Goal: Task Accomplishment & Management: Complete application form

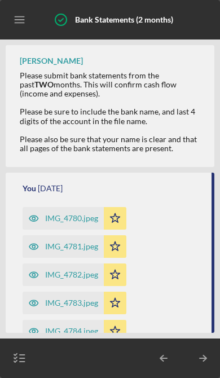
scroll to position [575, 0]
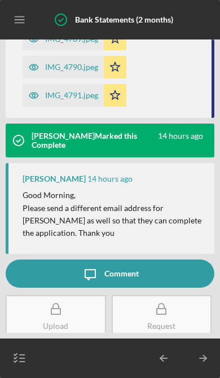
click at [113, 275] on div "Comment" at bounding box center [121, 274] width 34 height 28
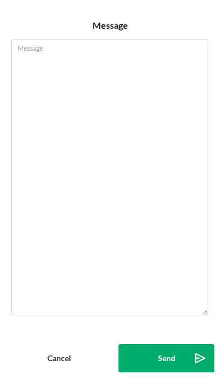
click at [49, 94] on textarea "Message" at bounding box center [109, 178] width 197 height 276
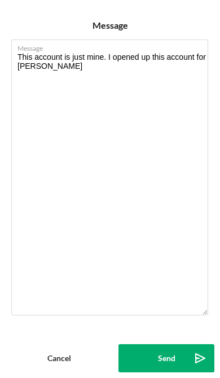
click at [163, 61] on textarea "This account is just mine. I opened up this account for Timberly" at bounding box center [109, 178] width 197 height 276
click at [69, 74] on textarea "This account is just mine. I opened up an account for Timberly" at bounding box center [109, 178] width 197 height 276
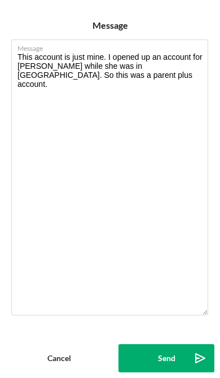
type textarea "This account is just mine. I opened up an account for [PERSON_NAME] while she w…"
click at [165, 362] on div "Send" at bounding box center [167, 358] width 18 height 28
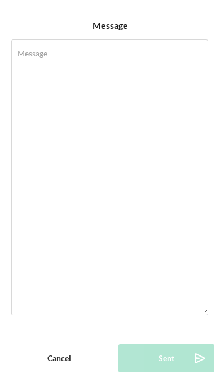
scroll to position [648, 0]
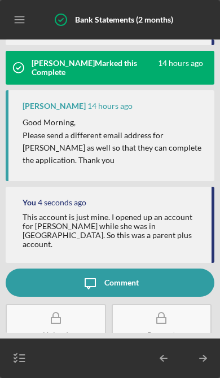
click at [23, 370] on icon "button" at bounding box center [20, 358] width 28 height 28
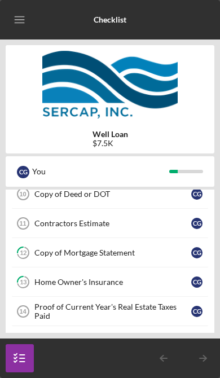
scroll to position [107, 0]
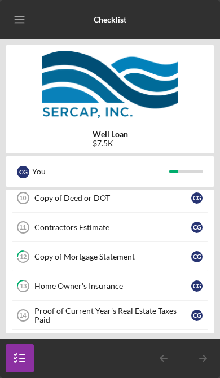
click at [181, 229] on div "Contractors Estimate" at bounding box center [112, 227] width 157 height 9
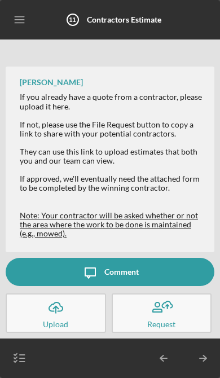
click at [169, 318] on icon "button" at bounding box center [161, 308] width 28 height 28
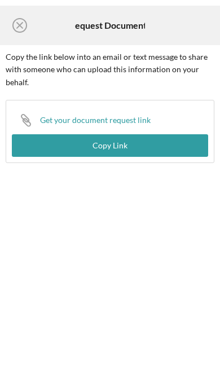
click at [121, 139] on div "Copy Link" at bounding box center [110, 145] width 35 height 23
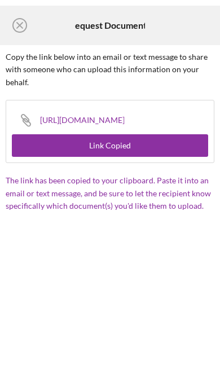
click at [25, 22] on circle at bounding box center [20, 26] width 14 height 14
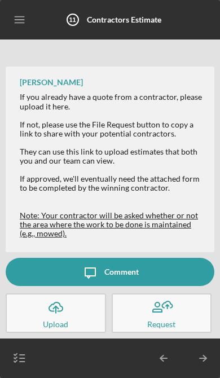
click at [26, 371] on icon "button" at bounding box center [20, 358] width 28 height 28
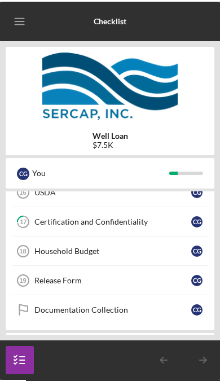
scroll to position [294, 0]
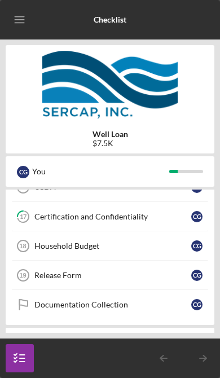
click at [165, 246] on div "Household Budget" at bounding box center [112, 246] width 157 height 9
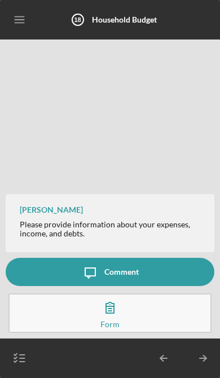
click at [120, 324] on button "Complete the Form Form" at bounding box center [109, 314] width 203 height 40
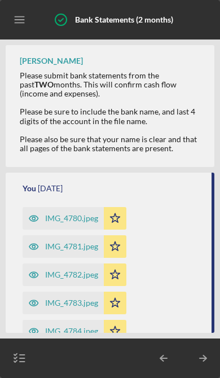
scroll to position [648, 0]
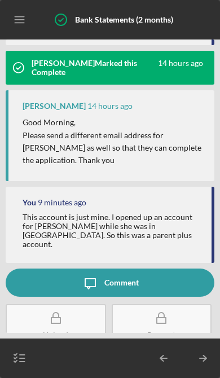
click at [32, 366] on icon "button" at bounding box center [20, 358] width 28 height 28
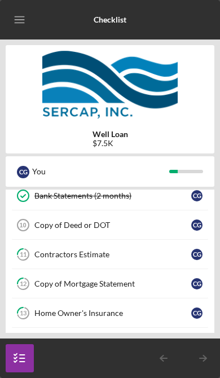
scroll to position [82, 0]
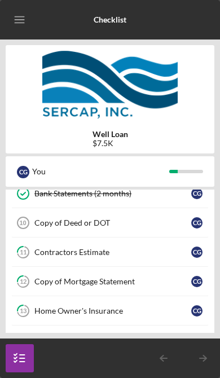
click at [187, 261] on link "11 Contractors Estimate C G" at bounding box center [110, 252] width 198 height 29
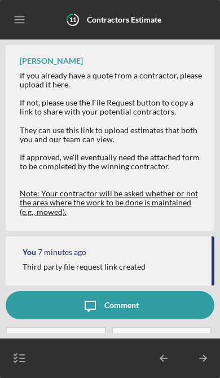
scroll to position [32, 0]
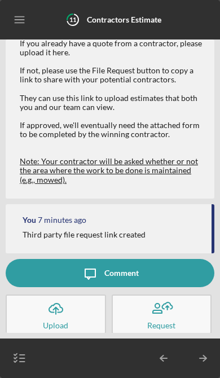
click at [145, 236] on div "Third party file request link created" at bounding box center [112, 234] width 178 height 9
click at [161, 317] on icon "button" at bounding box center [161, 309] width 28 height 28
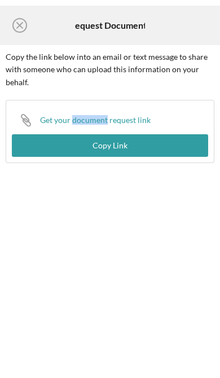
click at [185, 121] on div "Icon/Link Get your document request link Copy Link" at bounding box center [110, 131] width 209 height 63
click at [172, 145] on button "Copy Link" at bounding box center [110, 145] width 196 height 23
